Goal: Navigation & Orientation: Find specific page/section

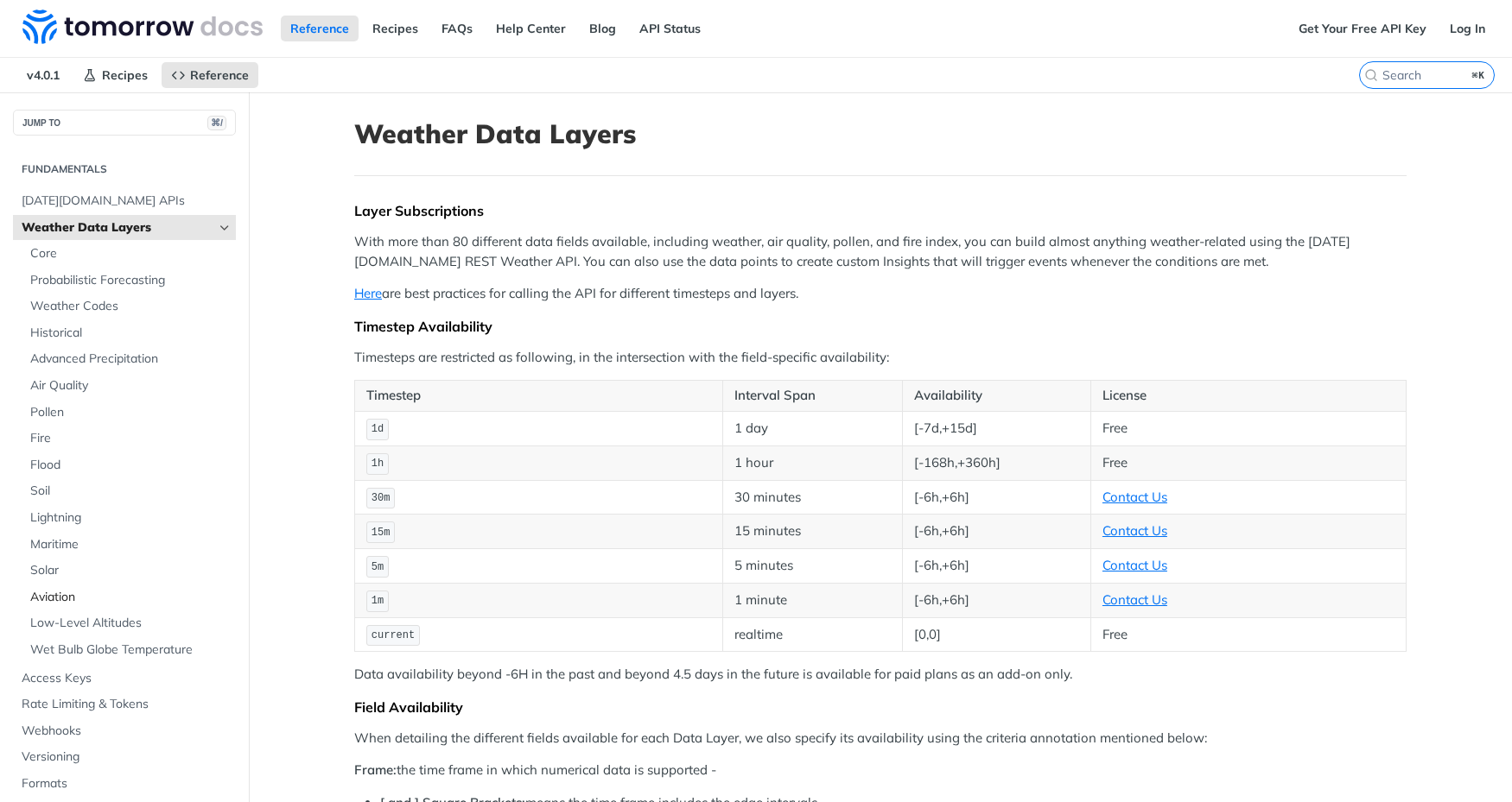
click at [76, 594] on span "Aviation" at bounding box center [130, 598] width 202 height 18
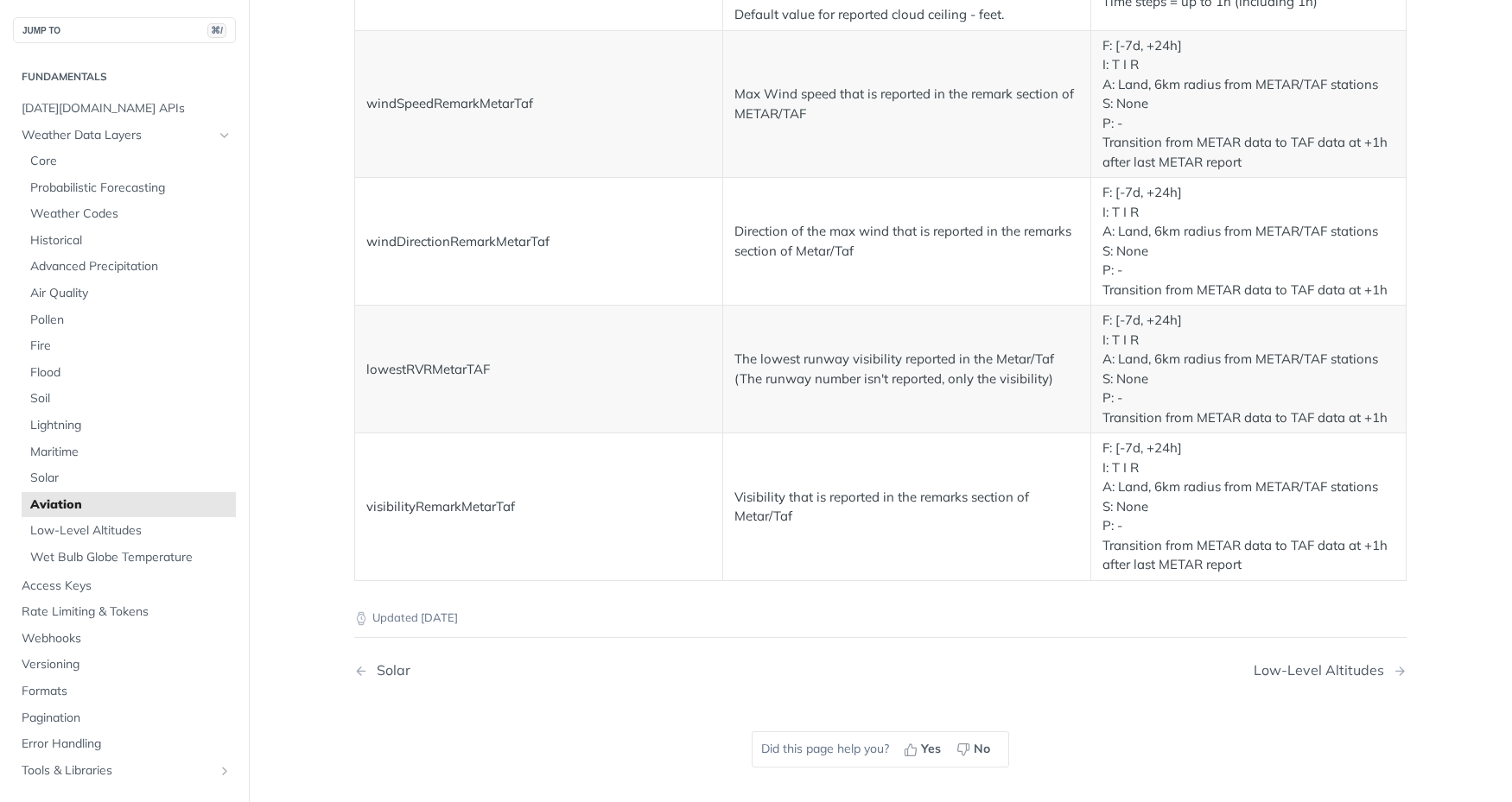
scroll to position [2947, 0]
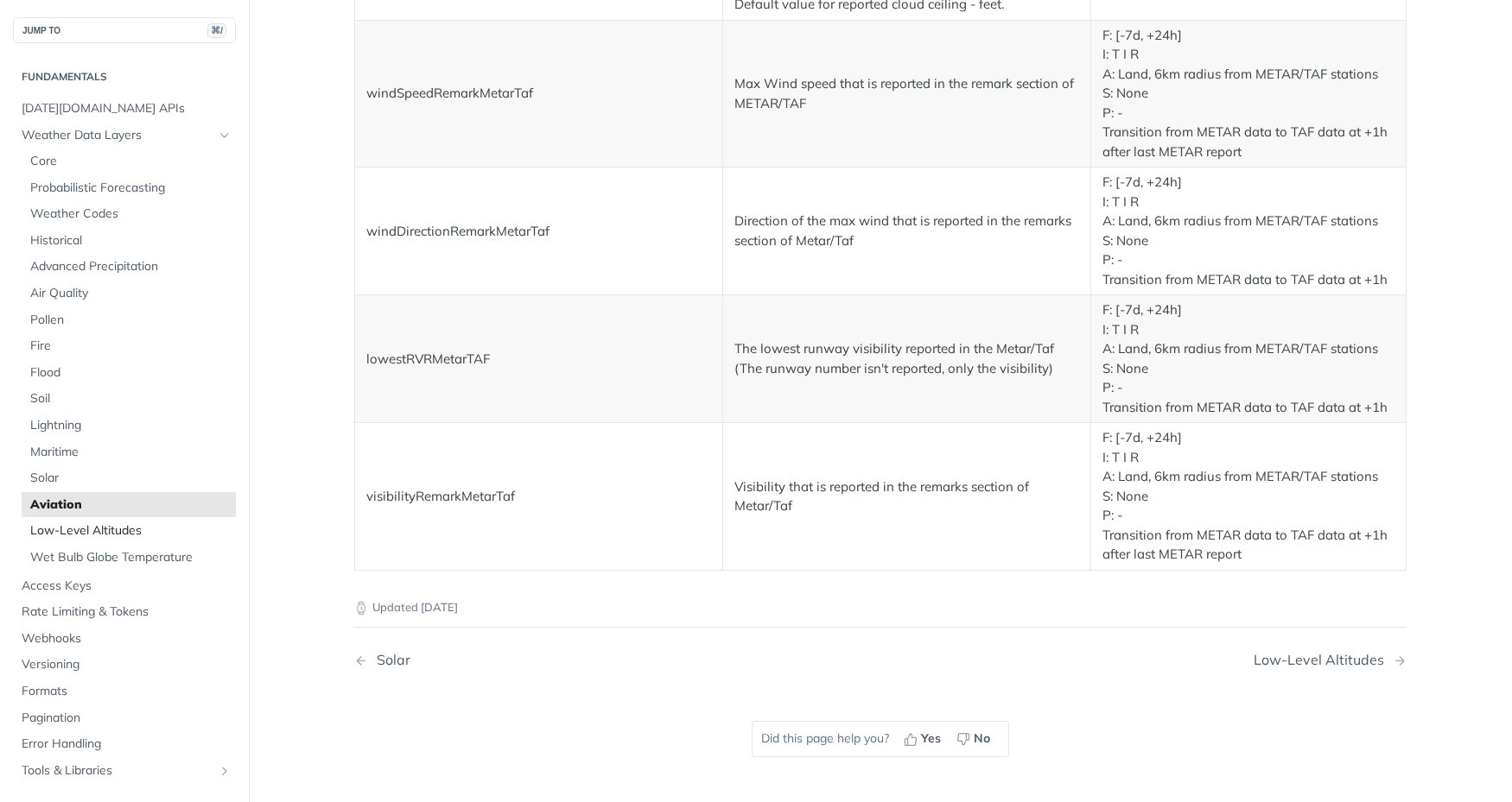
click at [143, 528] on span "Low-Level Altitudes" at bounding box center [130, 531] width 202 height 18
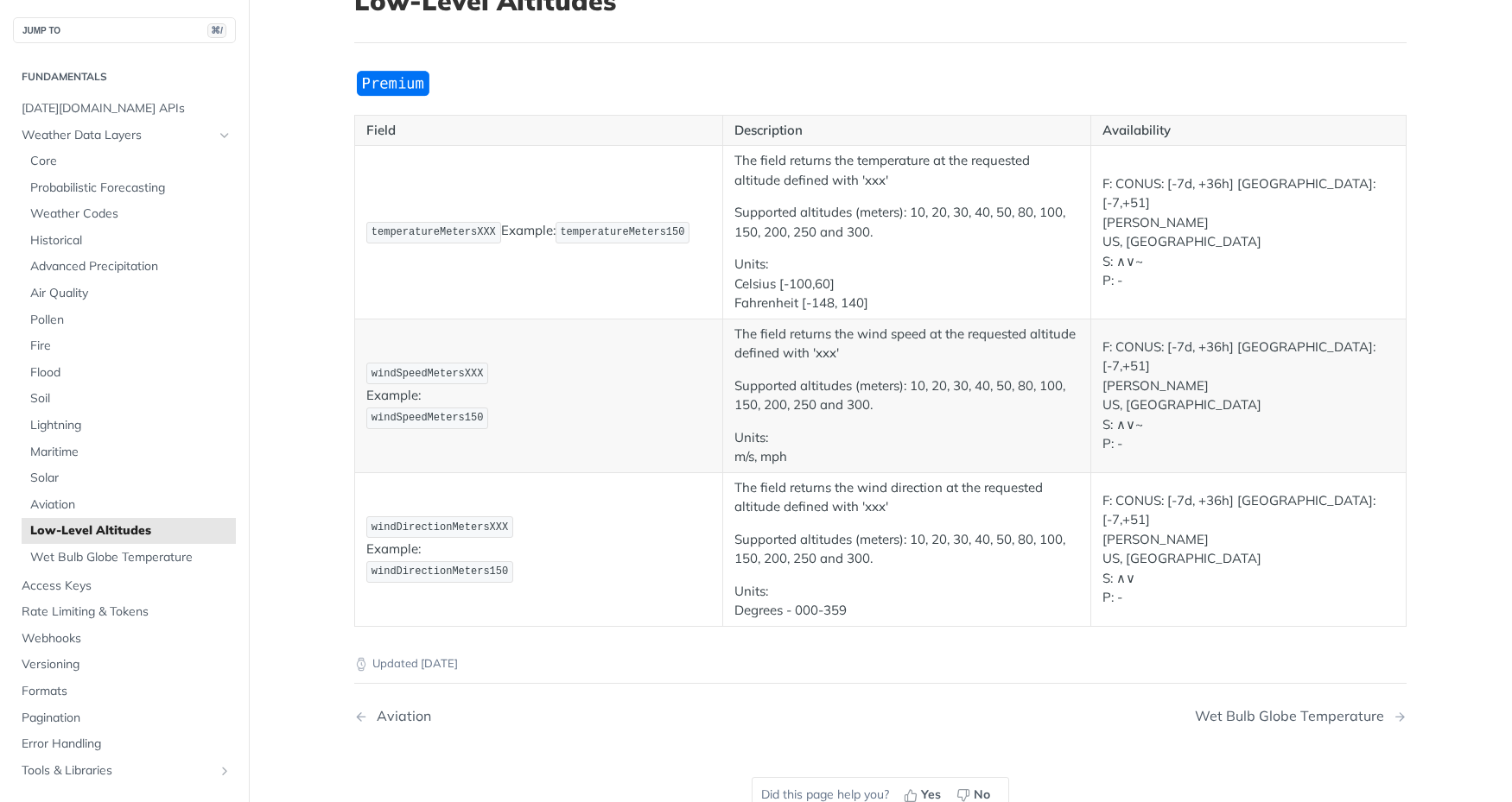
scroll to position [134, 0]
click at [150, 105] on span "[DATE][DOMAIN_NAME] APIs" at bounding box center [127, 109] width 210 height 18
